Goal: Manage account settings

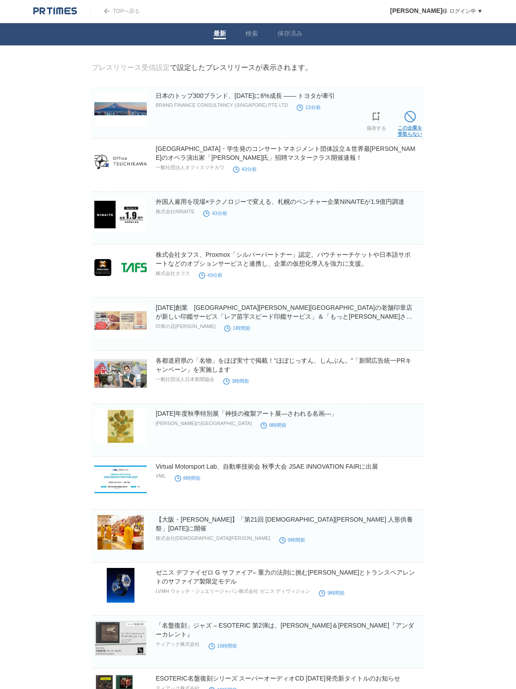
click at [417, 118] on link "この企業を 受取らない" at bounding box center [410, 123] width 24 height 28
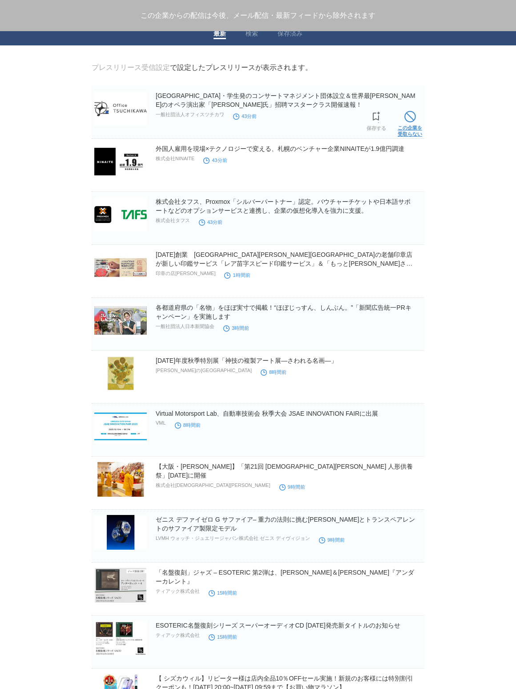
click at [415, 120] on span at bounding box center [410, 117] width 12 height 12
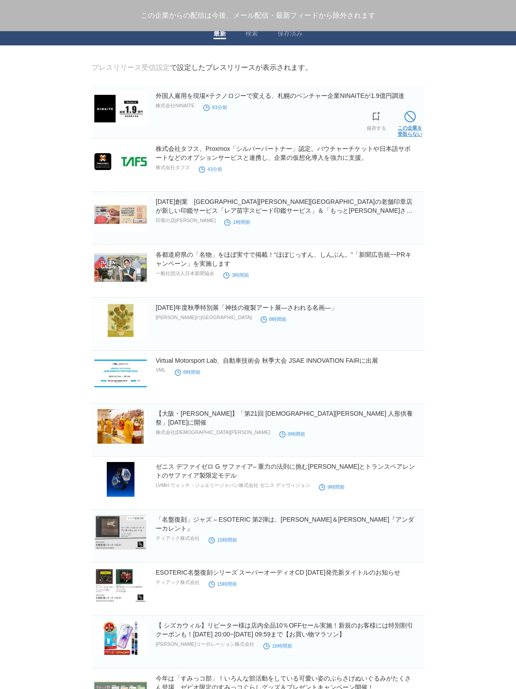
click at [415, 120] on span at bounding box center [410, 117] width 12 height 12
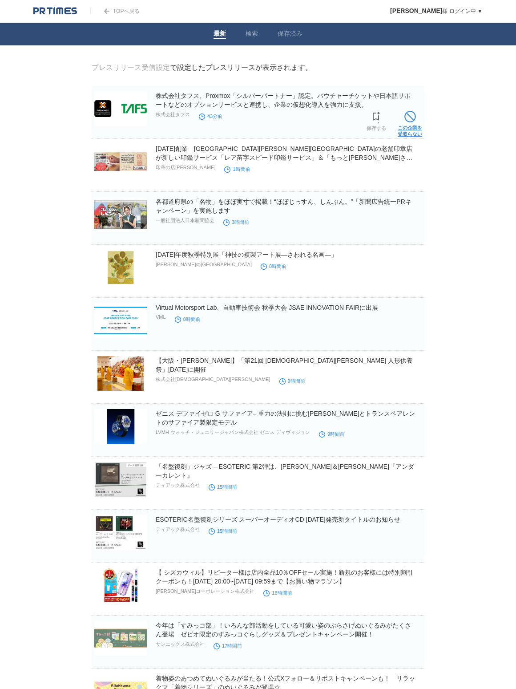
click at [413, 122] on span at bounding box center [410, 117] width 12 height 12
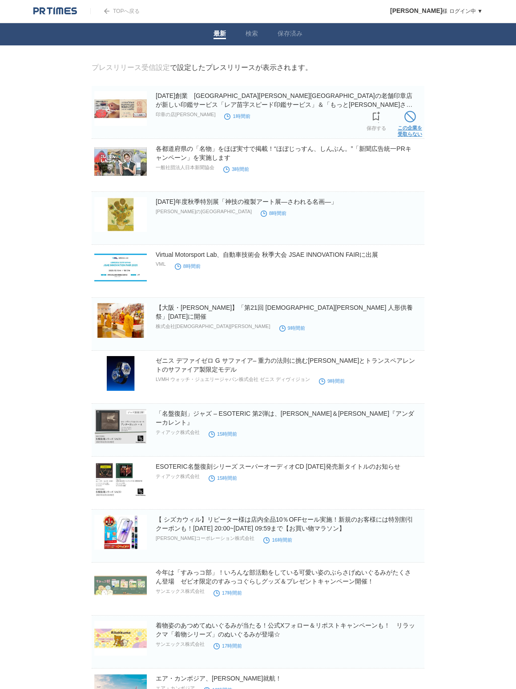
click at [412, 127] on link "この企業を 受取らない" at bounding box center [410, 123] width 24 height 28
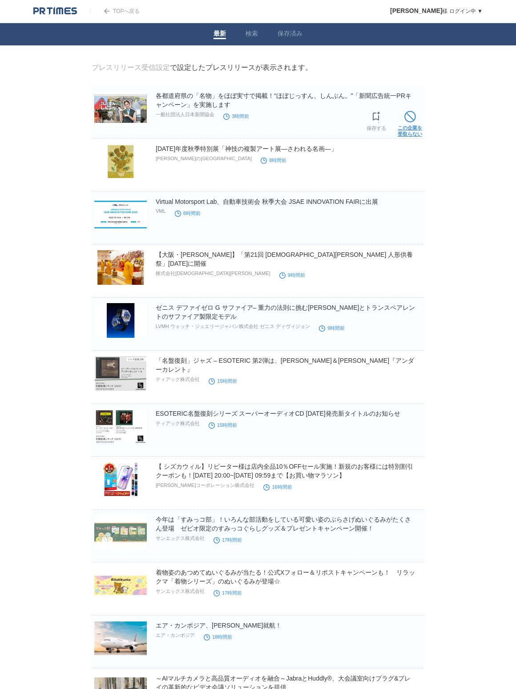
click at [412, 127] on link "この企業を 受取らない" at bounding box center [410, 123] width 24 height 28
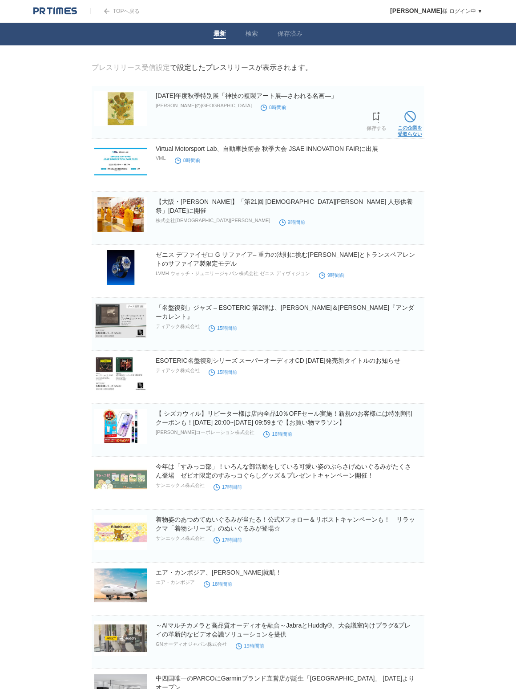
click at [412, 129] on link "この企業を 受取らない" at bounding box center [410, 123] width 24 height 28
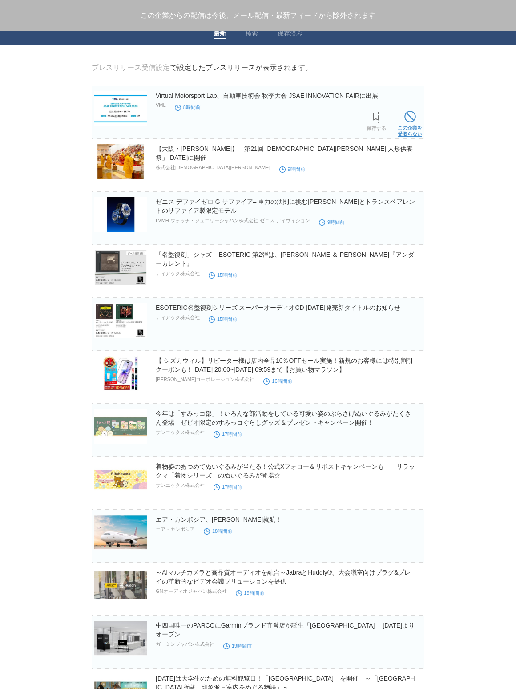
click at [411, 131] on link "この企業を 受取らない" at bounding box center [410, 123] width 24 height 28
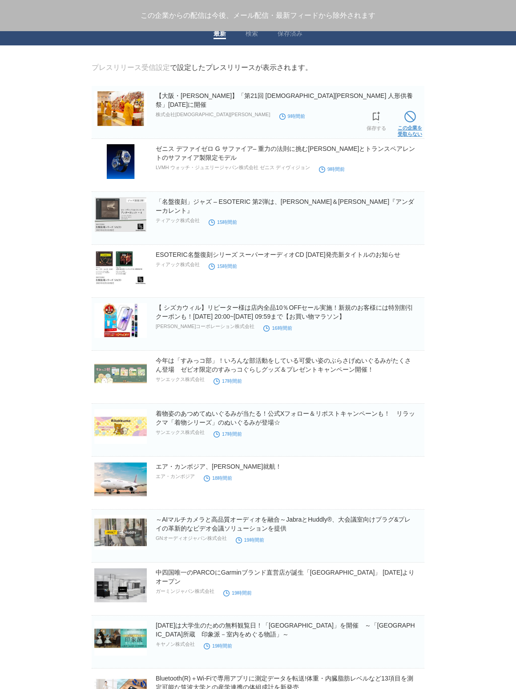
click at [411, 131] on link "この企業を 受取らない" at bounding box center [410, 123] width 24 height 28
